Goal: Task Accomplishment & Management: Complete application form

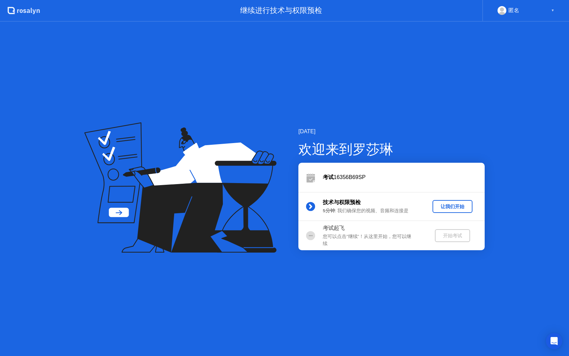
click at [368, 242] on div "您可以点击”继续”！从这里开始，您可以继续" at bounding box center [372, 240] width 98 height 14
click at [455, 205] on div "让我们开始" at bounding box center [452, 206] width 35 height 6
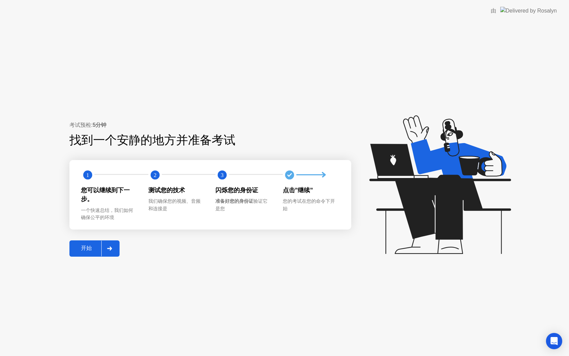
click at [84, 249] on div "开始" at bounding box center [86, 248] width 30 height 7
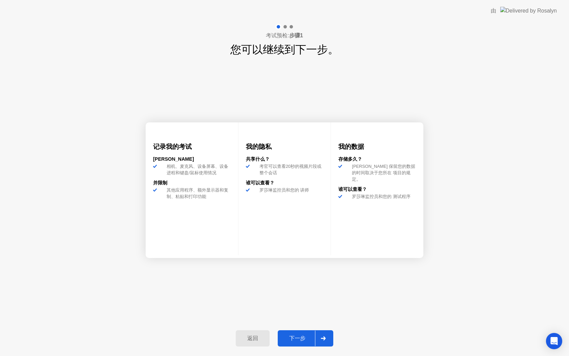
click at [292, 337] on div "下一步" at bounding box center [297, 338] width 35 height 7
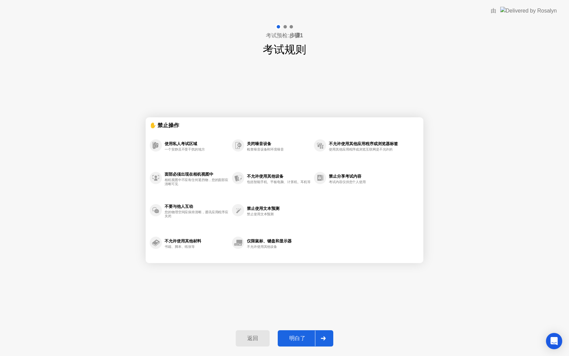
click at [294, 337] on div "明白了" at bounding box center [297, 338] width 35 height 7
select select "**********"
select select "*******"
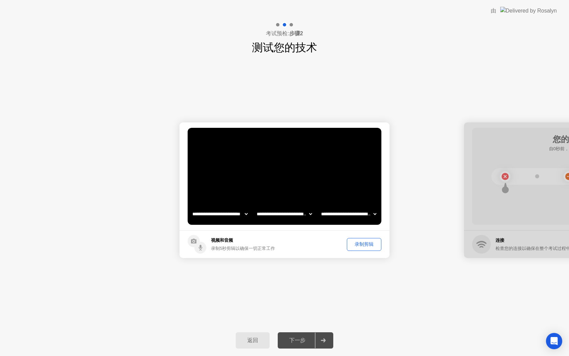
click at [364, 243] on div "录制剪辑" at bounding box center [364, 244] width 30 height 6
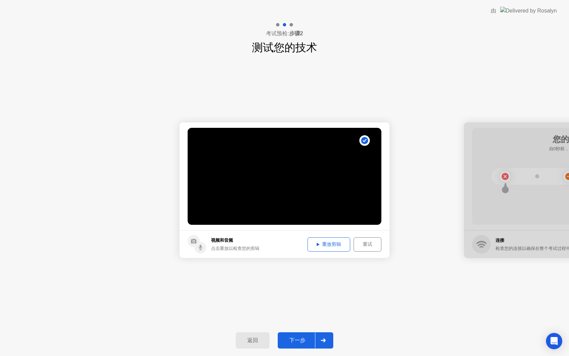
click at [331, 243] on div "重放剪辑" at bounding box center [329, 244] width 38 height 6
click at [293, 342] on div "下一步" at bounding box center [297, 340] width 35 height 7
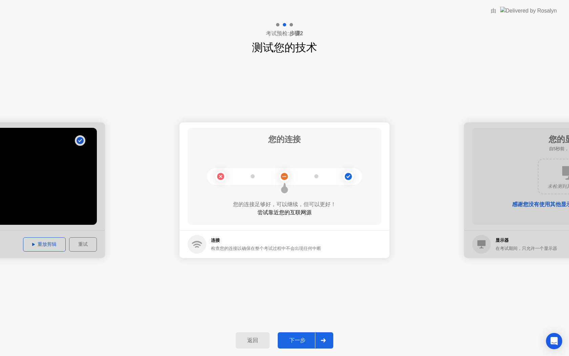
click at [298, 338] on div "下一步" at bounding box center [297, 340] width 35 height 7
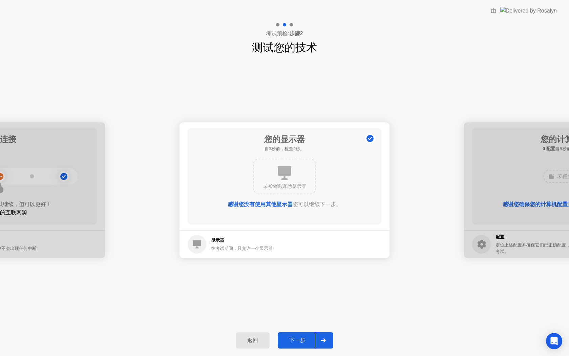
click at [294, 344] on div "下一步" at bounding box center [297, 340] width 35 height 7
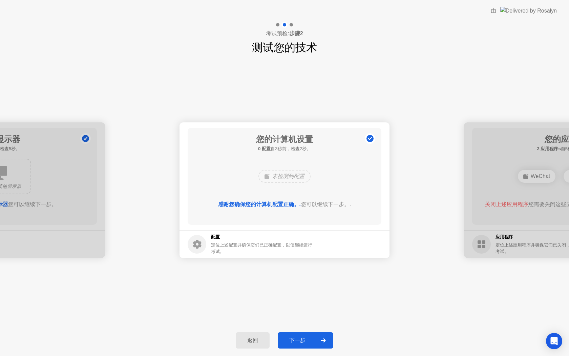
click at [293, 339] on div "下一步" at bounding box center [297, 340] width 35 height 7
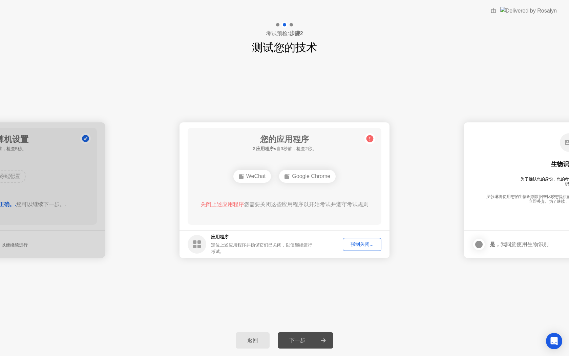
click at [353, 241] on div "强制关闭..." at bounding box center [362, 244] width 34 height 6
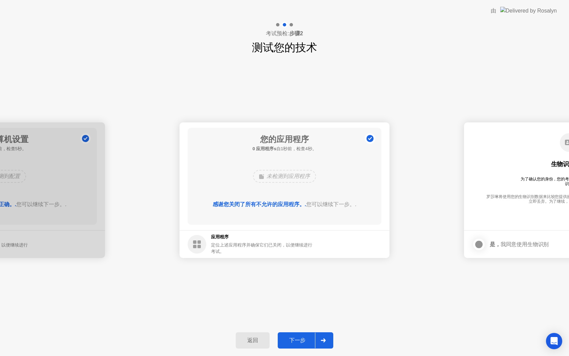
click at [290, 342] on div "下一步" at bounding box center [297, 340] width 35 height 7
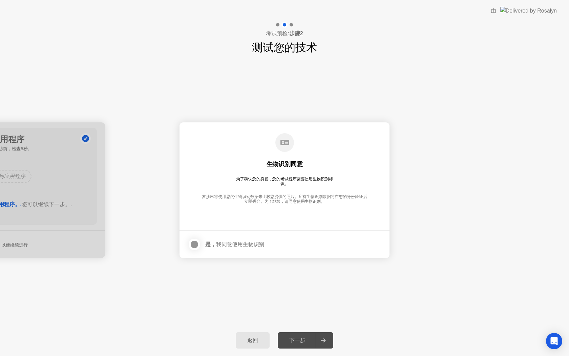
click at [194, 244] on div at bounding box center [194, 244] width 8 height 8
click at [290, 341] on div "下一步" at bounding box center [297, 340] width 35 height 7
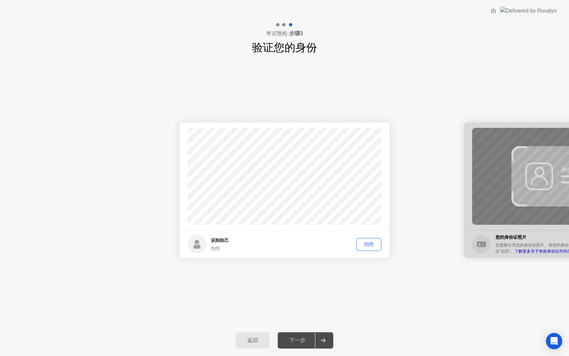
click at [368, 245] on div "拍照" at bounding box center [369, 244] width 20 height 6
click at [365, 241] on div "重拍" at bounding box center [369, 244] width 20 height 6
click at [367, 245] on div "拍照" at bounding box center [369, 244] width 20 height 6
click at [292, 337] on div "下一步" at bounding box center [297, 340] width 35 height 7
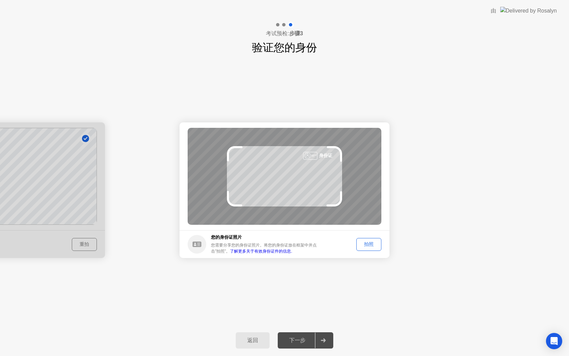
click at [369, 243] on div "拍照" at bounding box center [369, 244] width 20 height 6
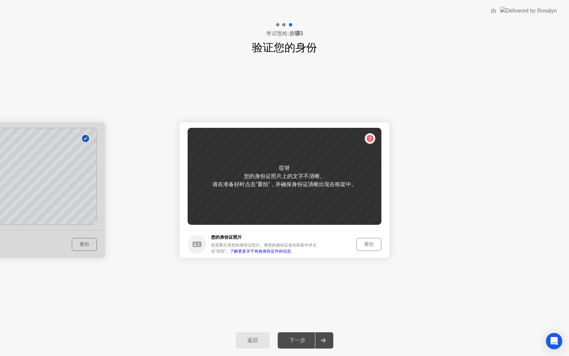
click at [369, 241] on div "重拍" at bounding box center [369, 244] width 20 height 6
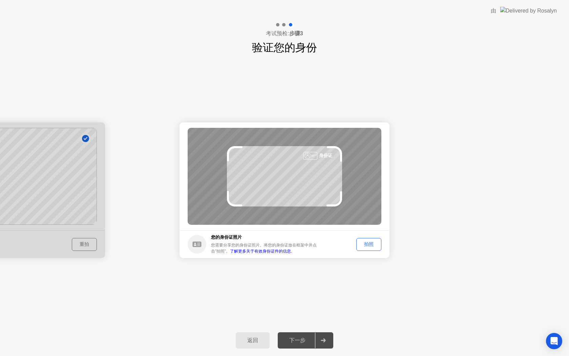
click at [366, 242] on div "拍照" at bounding box center [369, 244] width 20 height 6
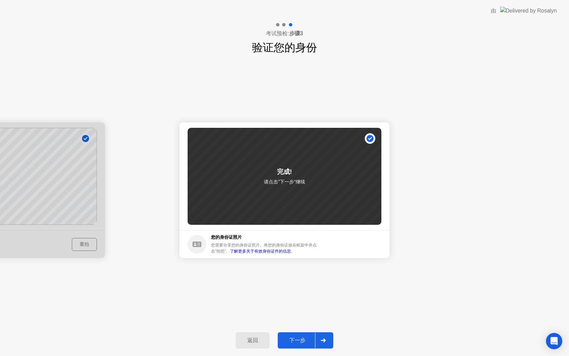
click at [294, 338] on div "下一步" at bounding box center [297, 340] width 35 height 7
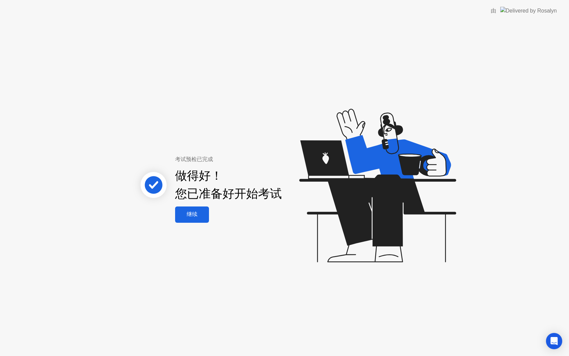
click at [199, 216] on div "继续" at bounding box center [192, 214] width 30 height 7
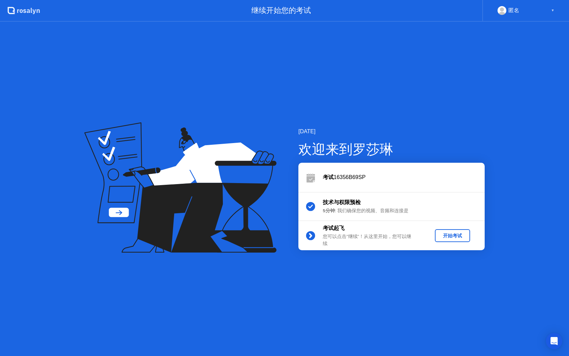
click at [456, 237] on div "开始考试" at bounding box center [453, 235] width 30 height 6
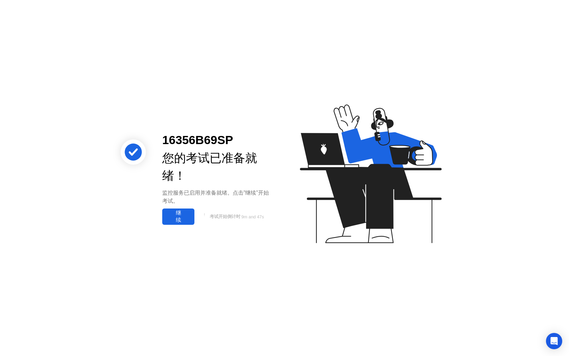
click at [181, 215] on div "继续" at bounding box center [178, 216] width 28 height 14
